Goal: Task Accomplishment & Management: Use online tool/utility

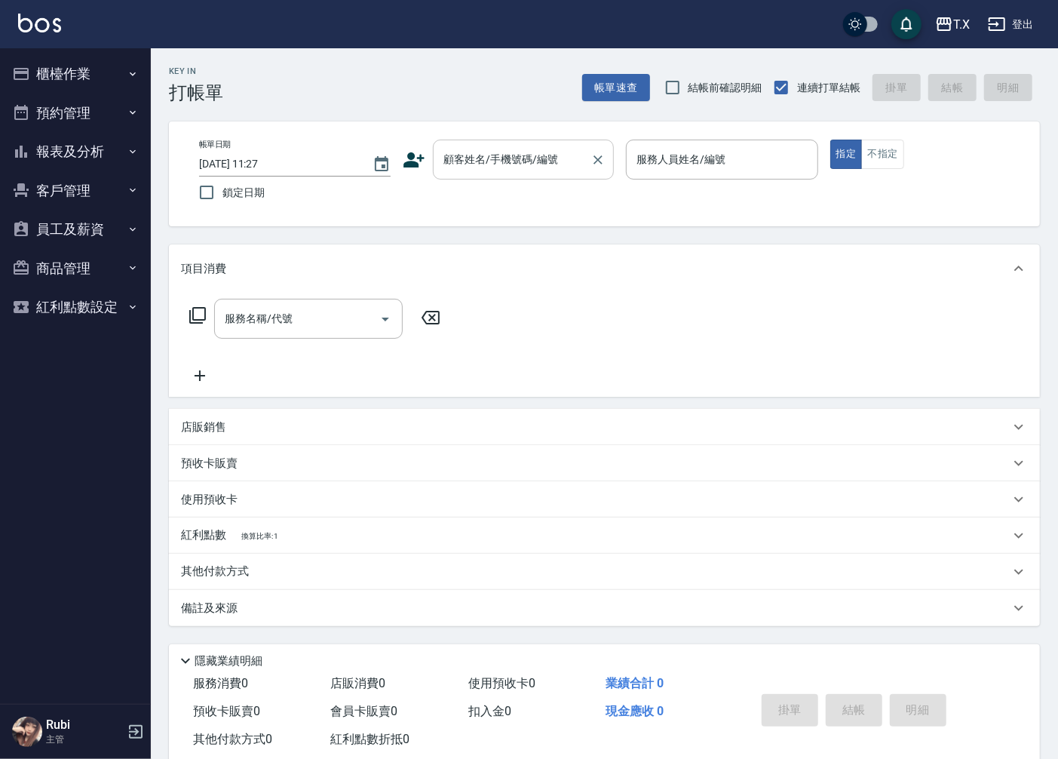
click at [508, 161] on input "顧客姓名/手機號碼/編號" at bounding box center [512, 159] width 145 height 26
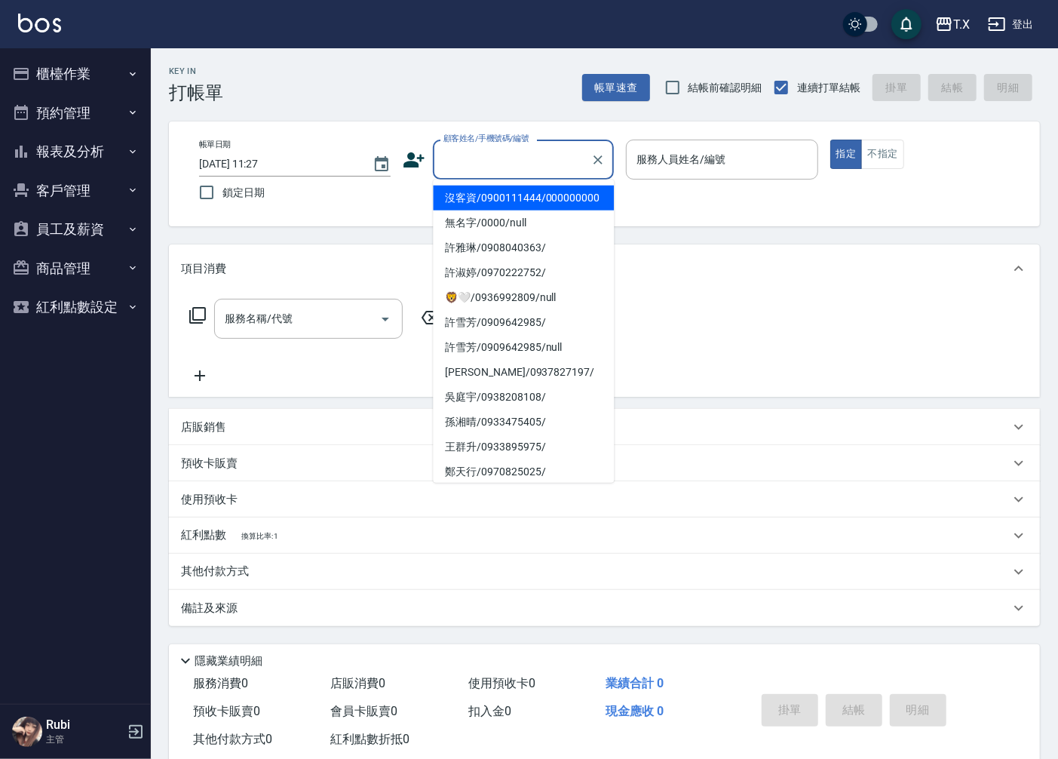
click at [500, 208] on li "沒客資/0900111444/000000000" at bounding box center [523, 198] width 181 height 25
type input "沒客資/0900111444/000000000"
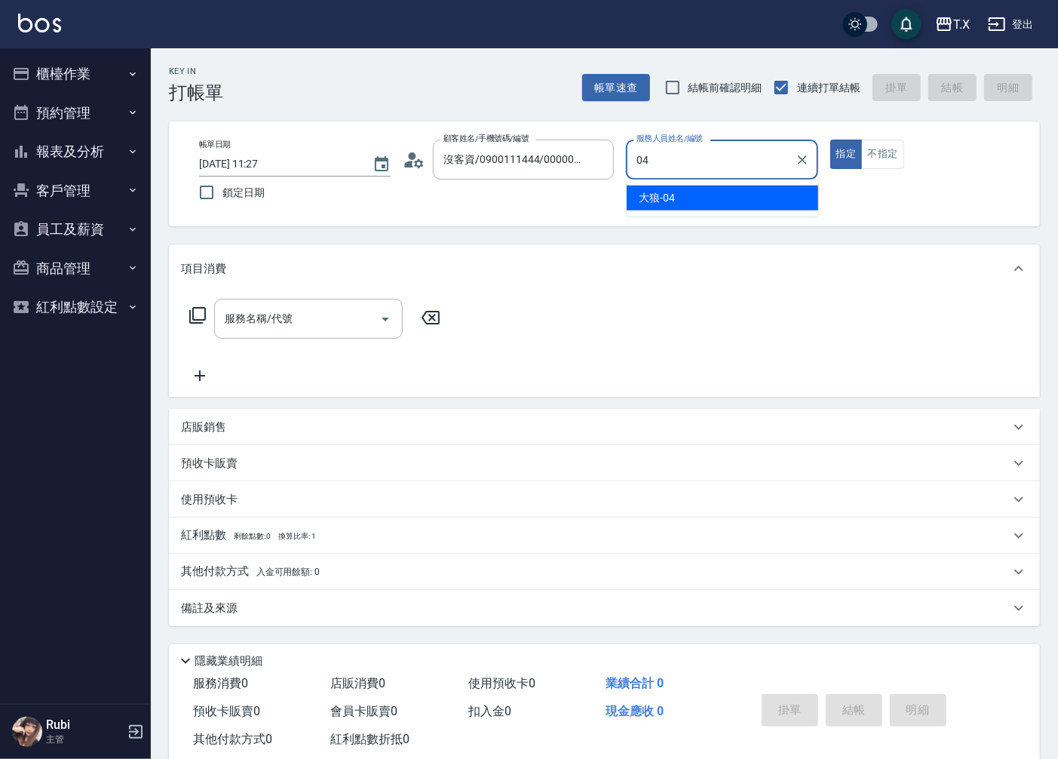
type input "大狼-04"
type button "true"
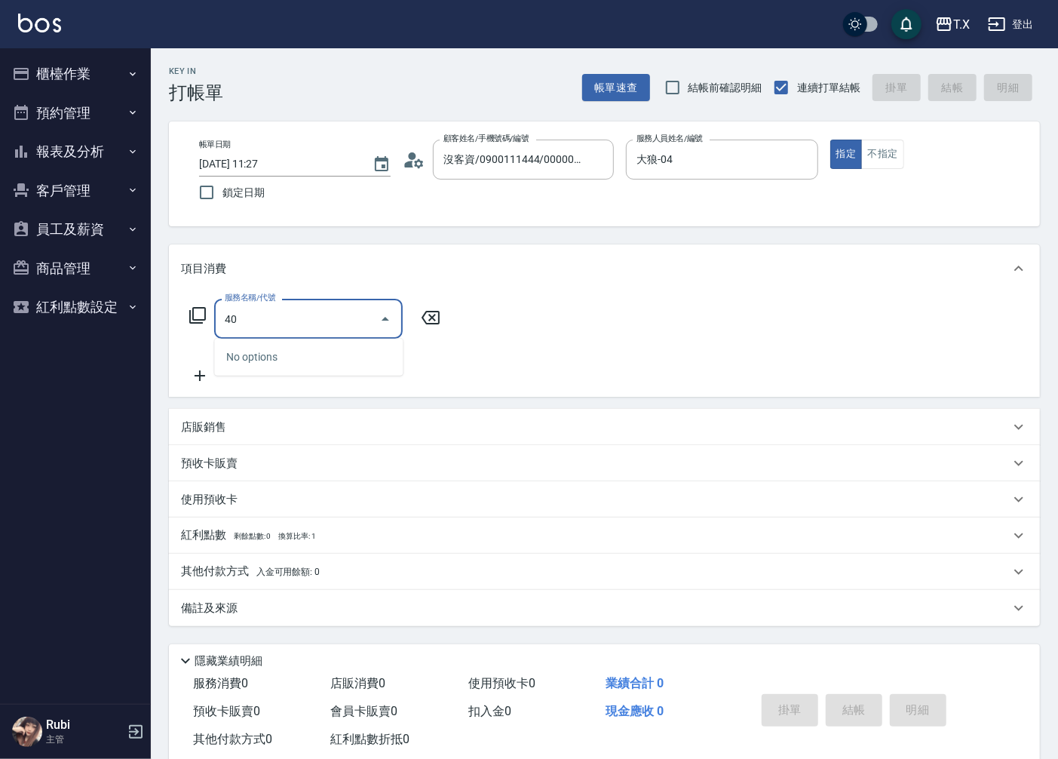
type input "401"
type input "20"
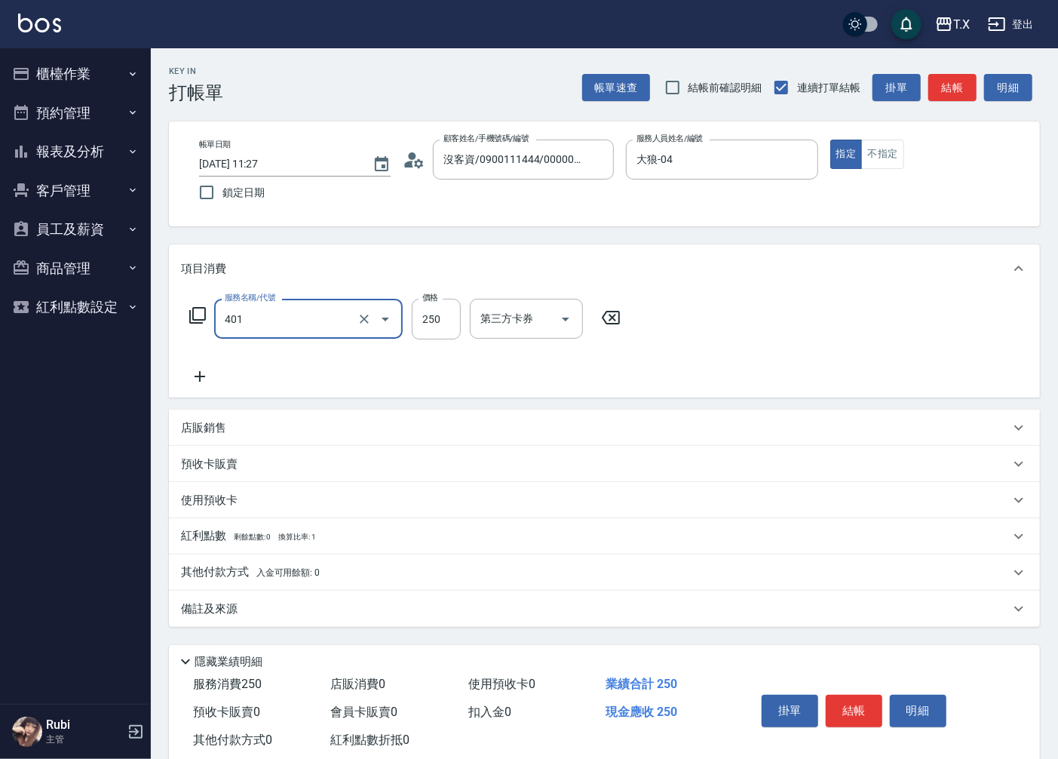
type input "剪髮(401)"
type input "2"
type input "0"
type input "20"
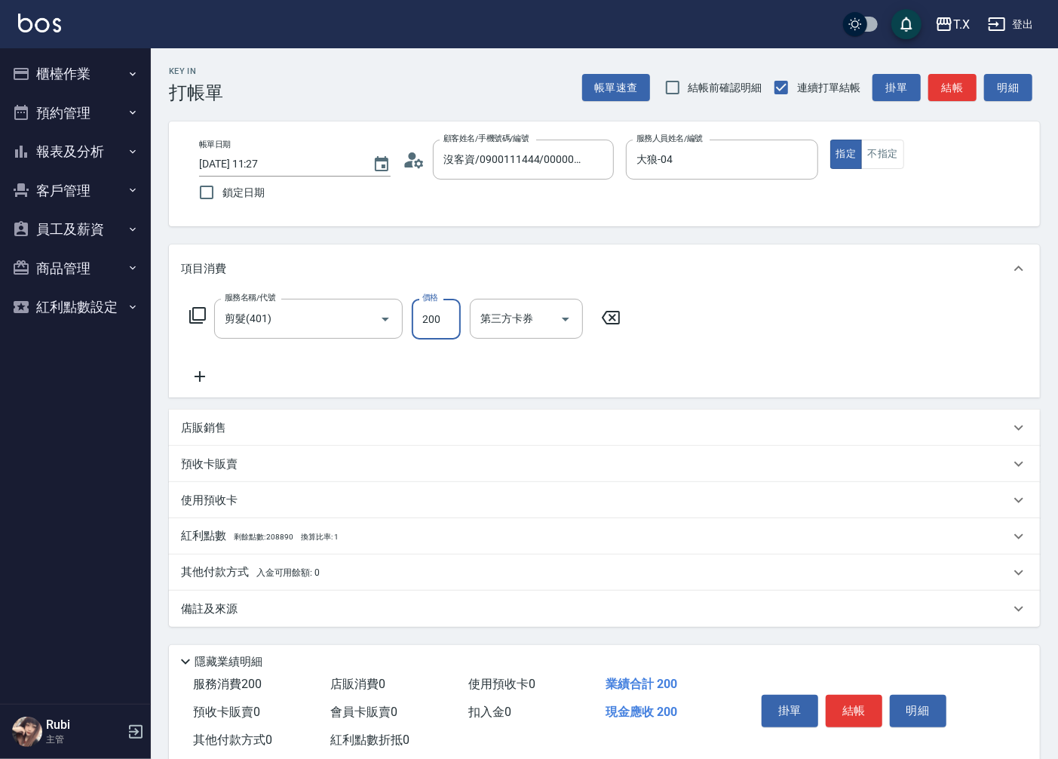
type input "200"
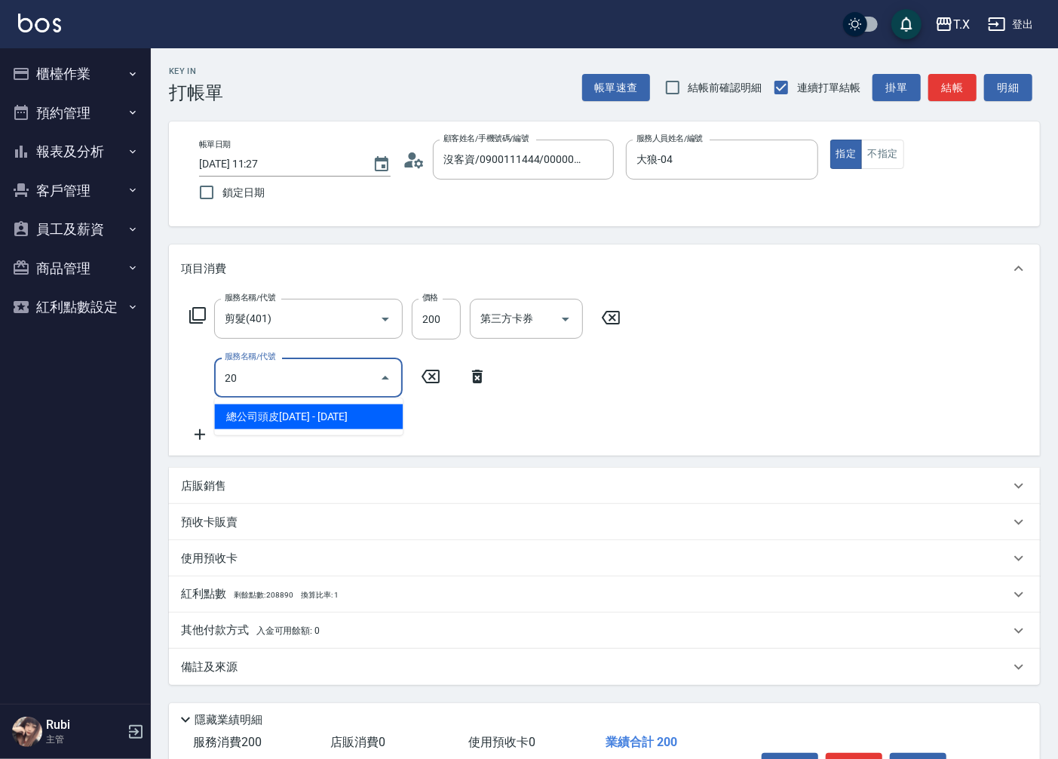
type input "201"
type input "40"
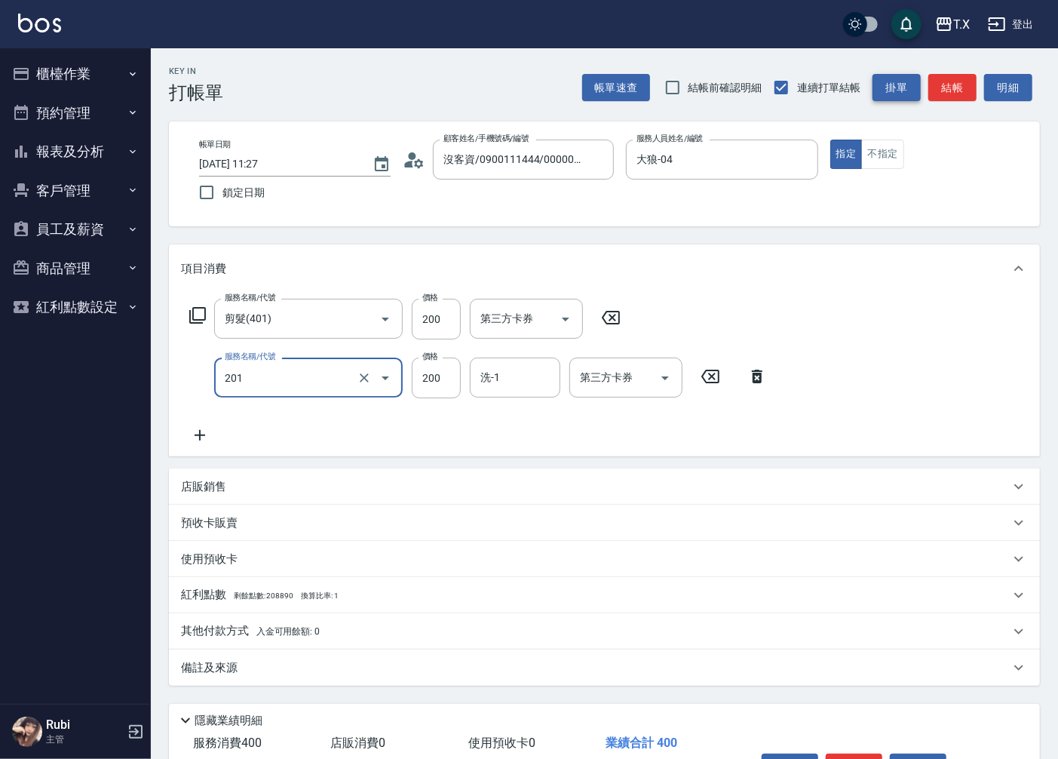
type input "洗髮(201)"
click at [913, 86] on button "掛單" at bounding box center [897, 88] width 48 height 28
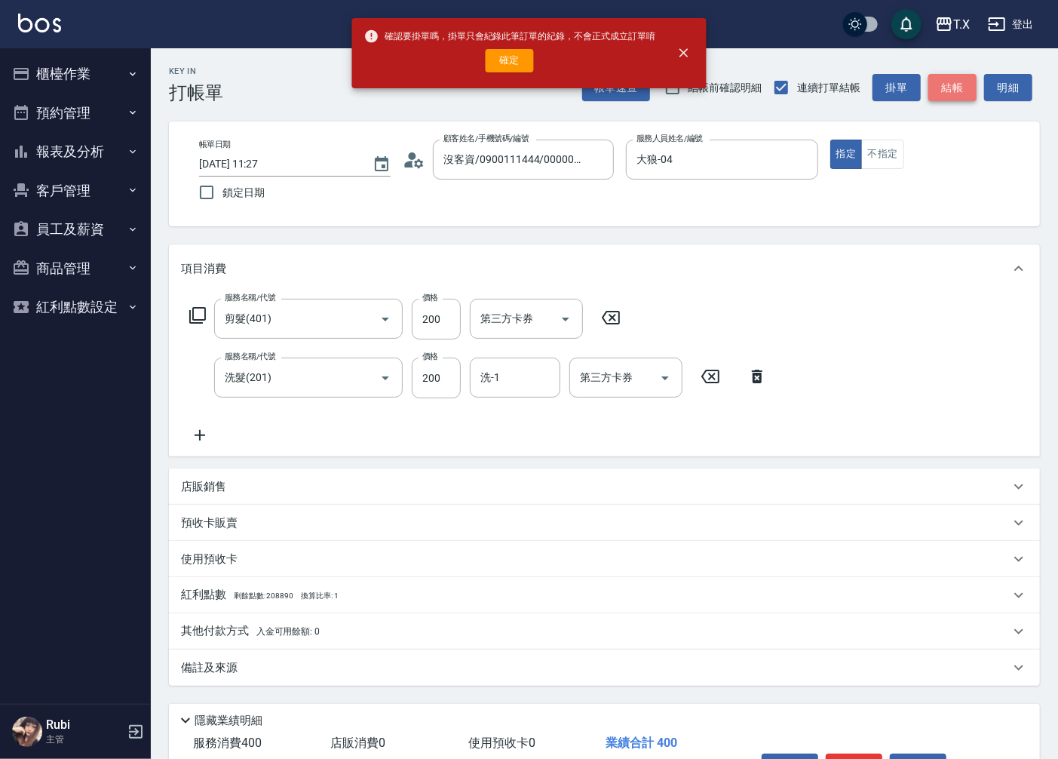
click at [935, 94] on button "結帳" at bounding box center [952, 88] width 48 height 28
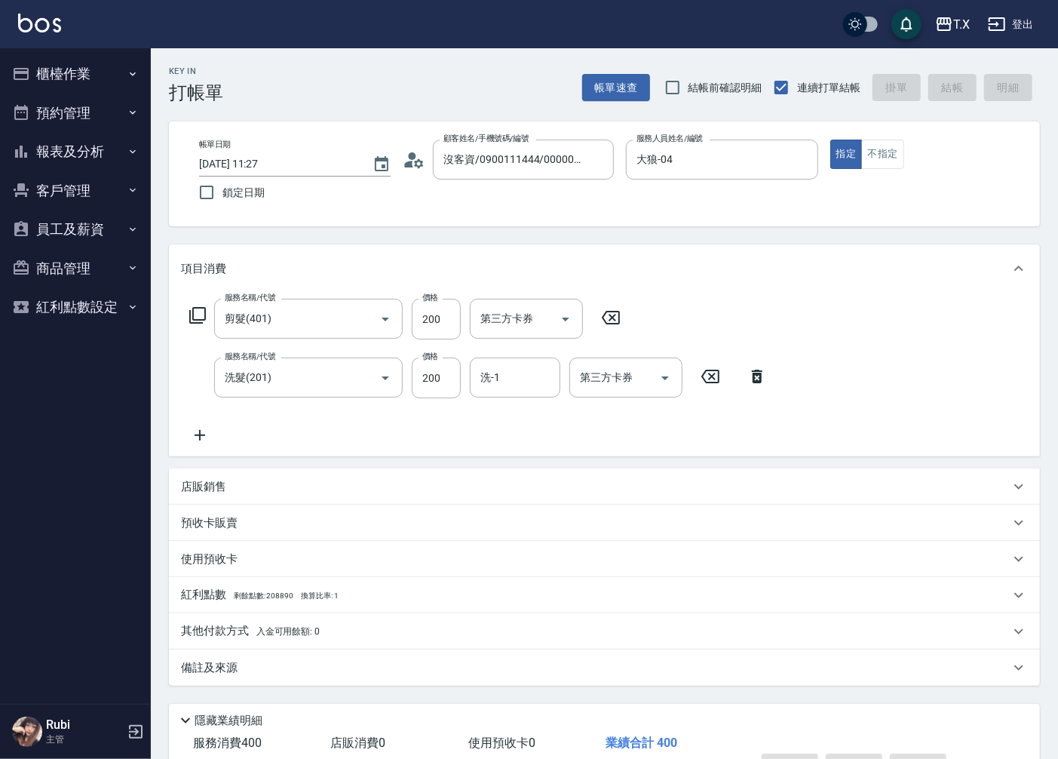
type input "[DATE] 12:18"
type input "0"
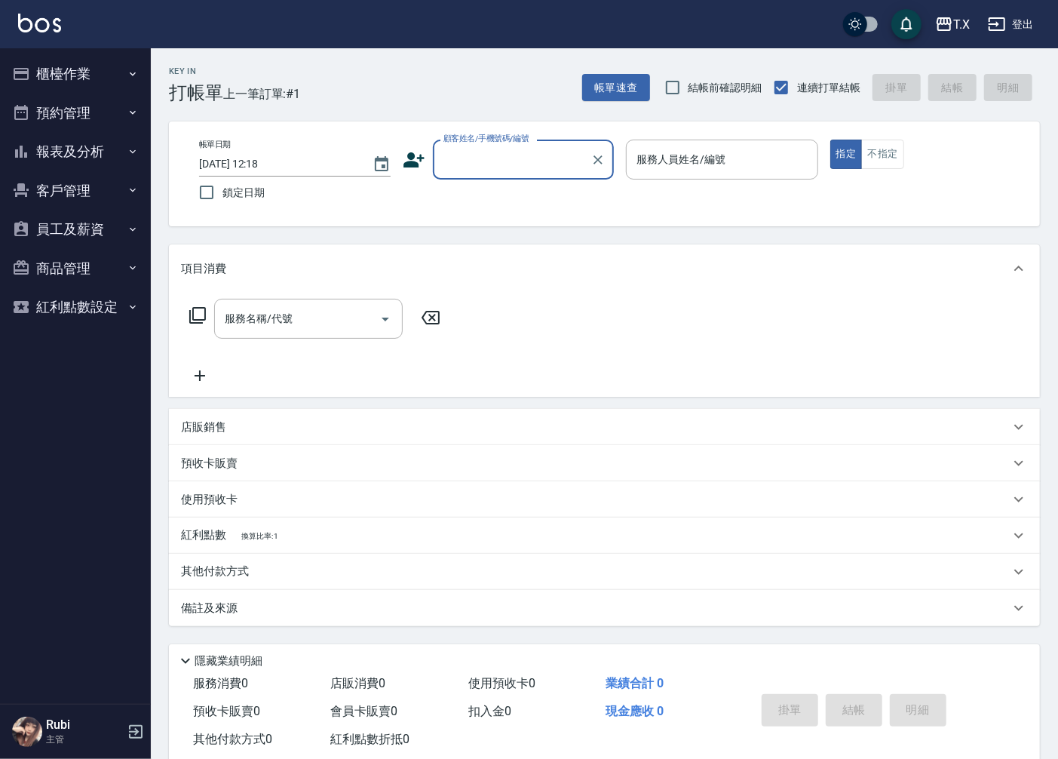
click at [108, 84] on button "櫃檯作業" at bounding box center [75, 73] width 139 height 39
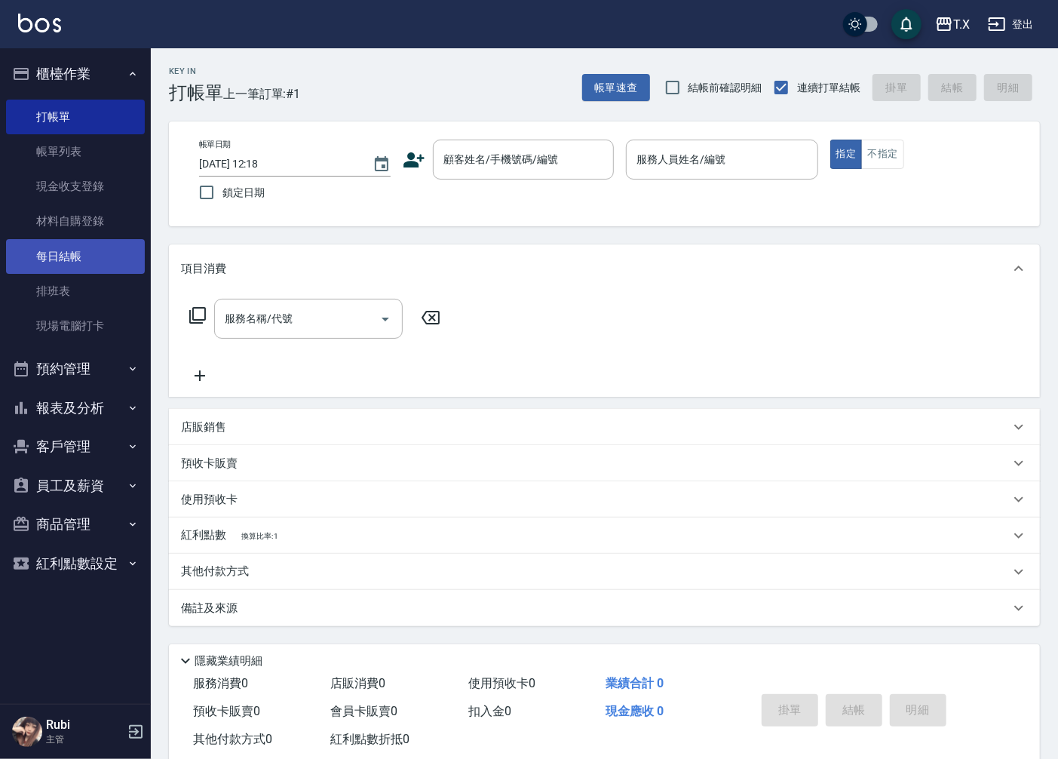
click at [88, 266] on link "每日結帳" at bounding box center [75, 256] width 139 height 35
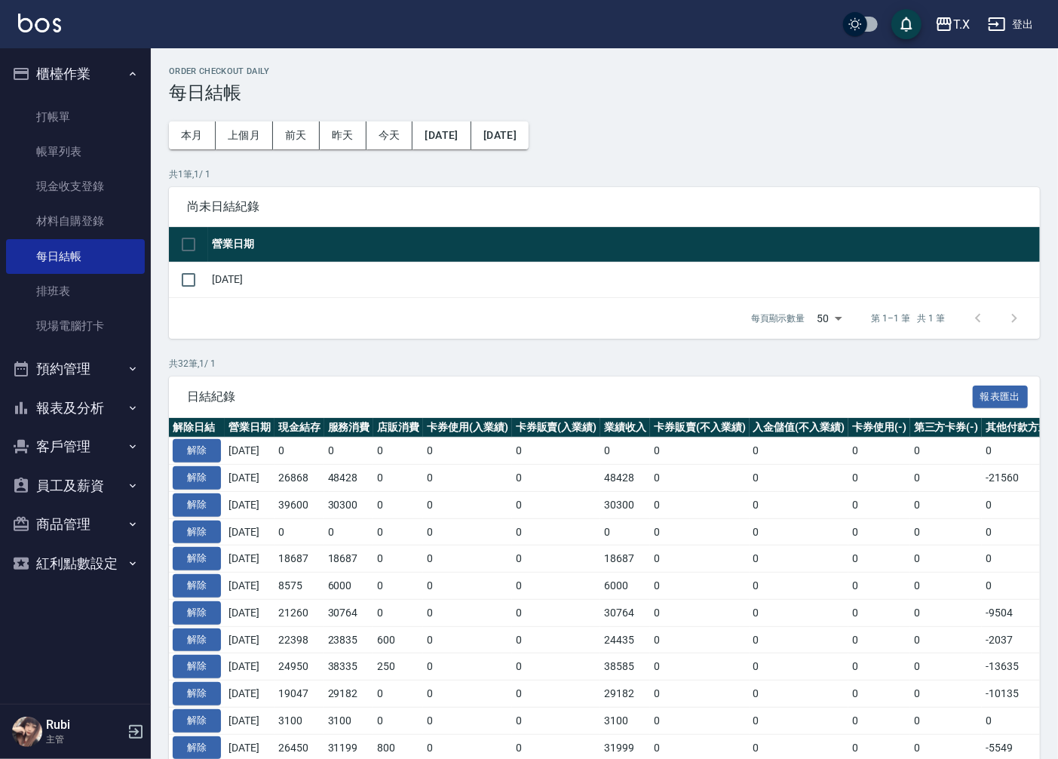
click at [70, 69] on button "櫃檯作業" at bounding box center [75, 73] width 139 height 39
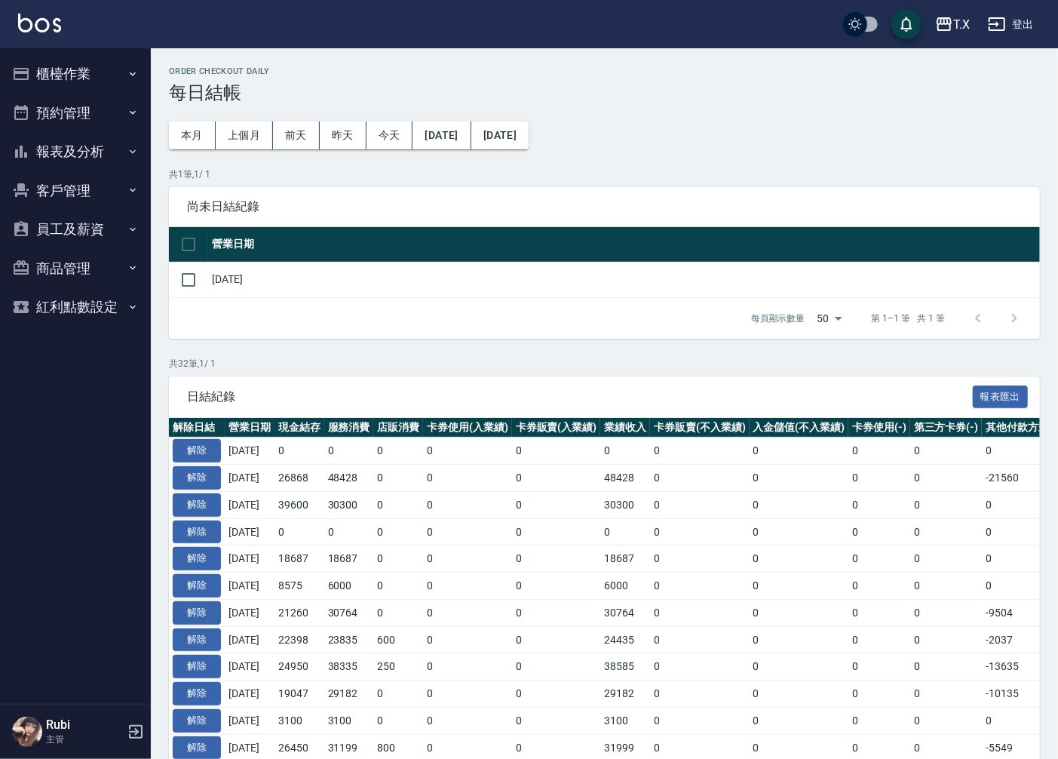
click at [77, 66] on button "櫃檯作業" at bounding box center [75, 73] width 139 height 39
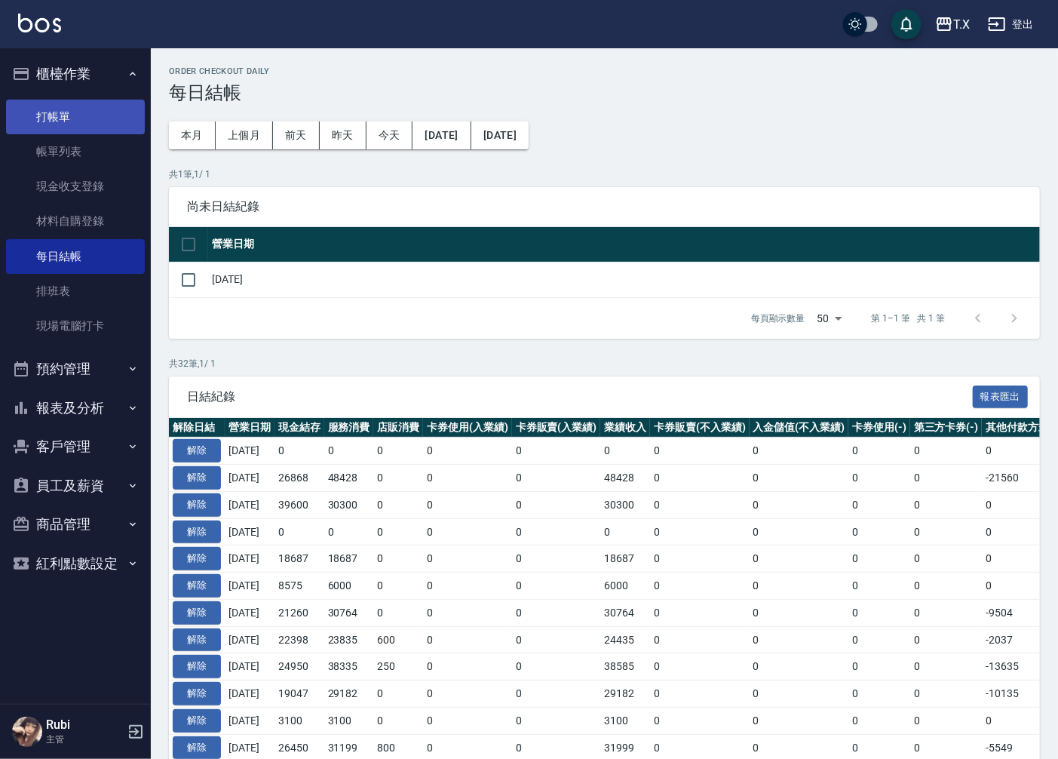
click at [77, 111] on link "打帳單" at bounding box center [75, 117] width 139 height 35
